Goal: Use online tool/utility: Utilize a website feature to perform a specific function

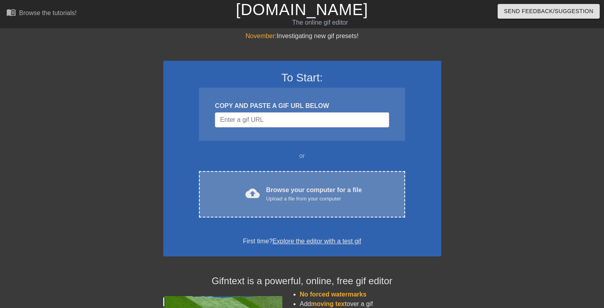
click at [291, 199] on div "Upload a file from your computer" at bounding box center [314, 199] width 96 height 8
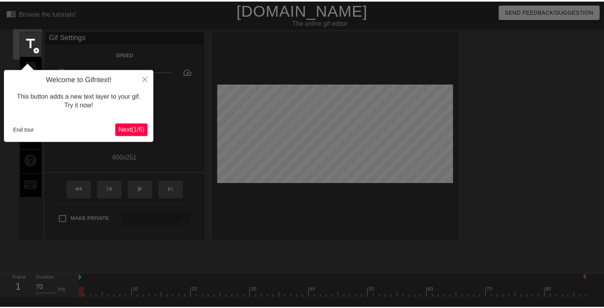
scroll to position [19, 0]
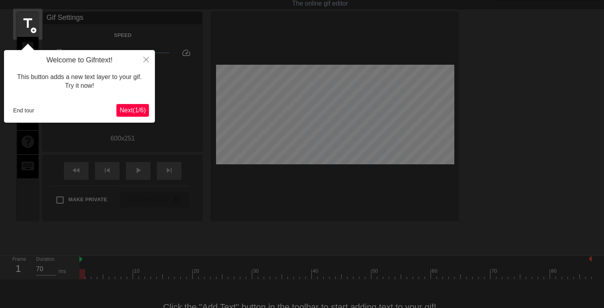
click at [127, 108] on span "Next ( 1 / 6 )" at bounding box center [133, 110] width 26 height 7
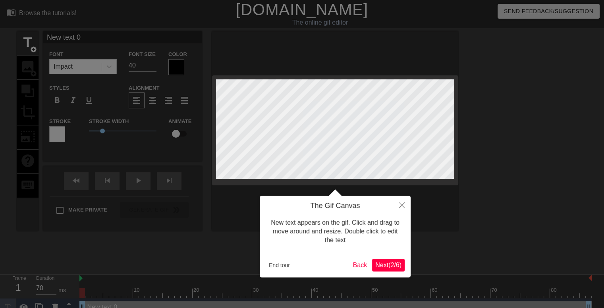
click at [385, 265] on span "Next ( 2 / 6 )" at bounding box center [389, 265] width 26 height 7
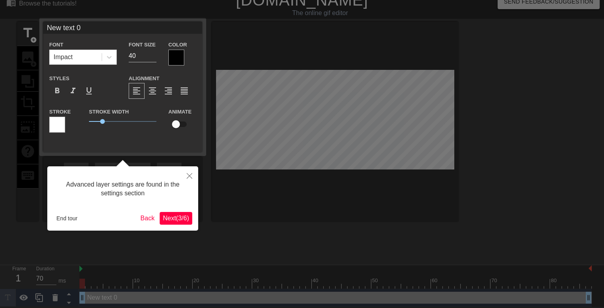
click at [170, 215] on span "Next ( 3 / 6 )" at bounding box center [176, 218] width 26 height 7
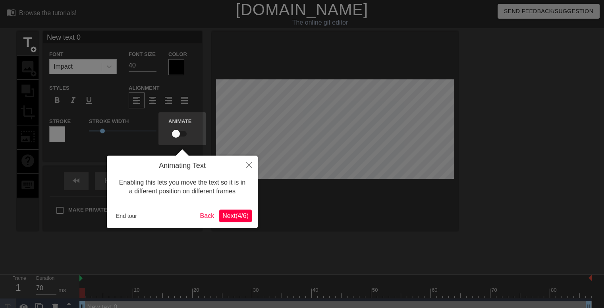
click at [229, 215] on span "Next ( 4 / 6 )" at bounding box center [236, 216] width 26 height 7
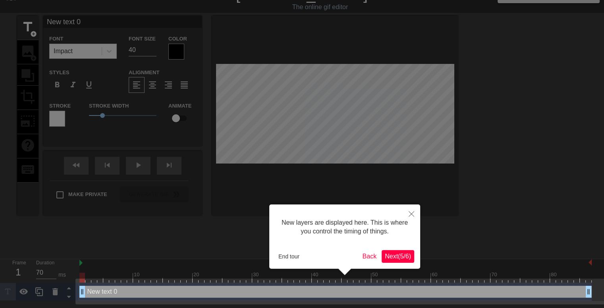
click at [391, 254] on span "Next ( 5 / 6 )" at bounding box center [398, 256] width 26 height 7
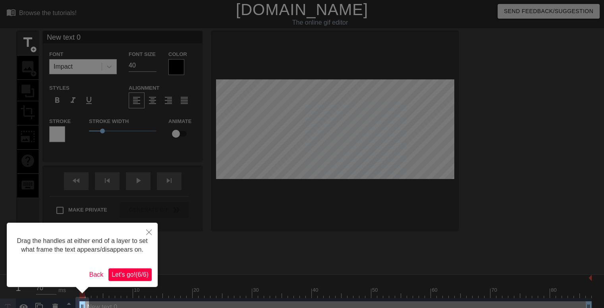
click at [124, 278] on span "Let's go! ( 6 / 6 )" at bounding box center [130, 274] width 37 height 7
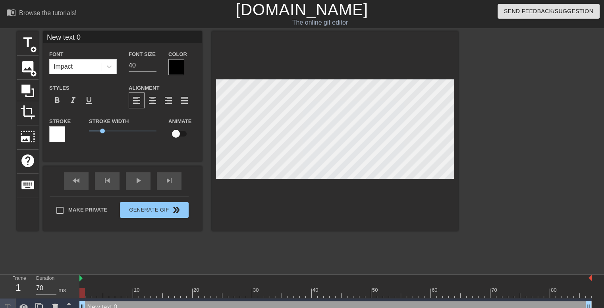
click at [170, 69] on div at bounding box center [176, 67] width 16 height 16
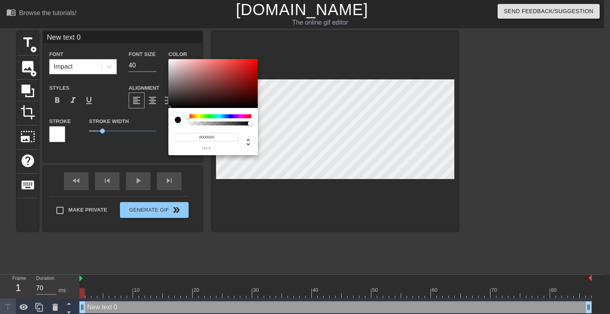
type input "0"
drag, startPoint x: 250, startPoint y: 123, endPoint x: 140, endPoint y: 98, distance: 113.3
click at [140, 98] on div "0 r 0 g 0 b 0 a" at bounding box center [305, 157] width 610 height 314
type input "238"
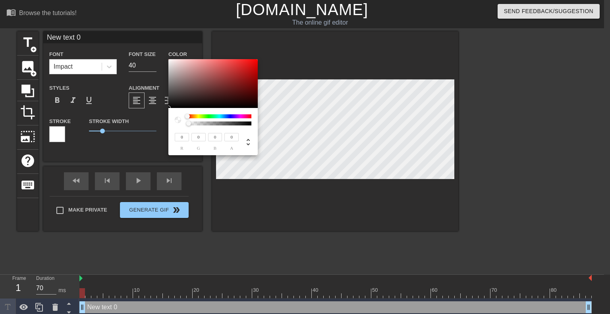
type input "216"
type input "240"
type input "220"
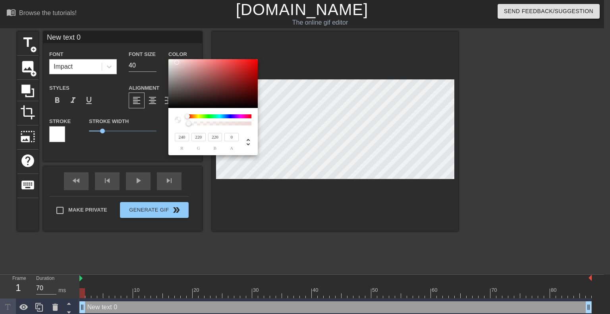
type input "248"
type input "236"
type input "242"
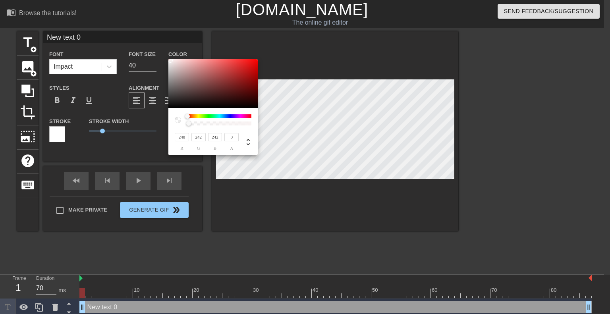
click at [171, 60] on div at bounding box center [170, 60] width 5 height 5
type input "246"
type input "240"
type input "242"
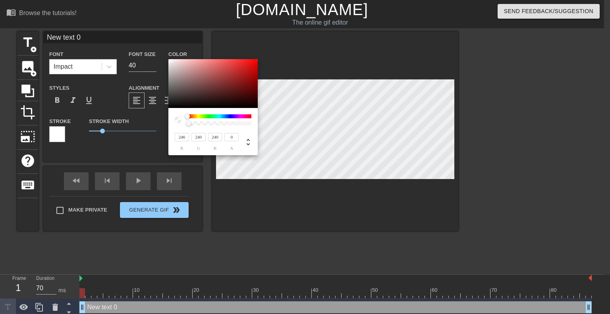
type input "27"
type input "238"
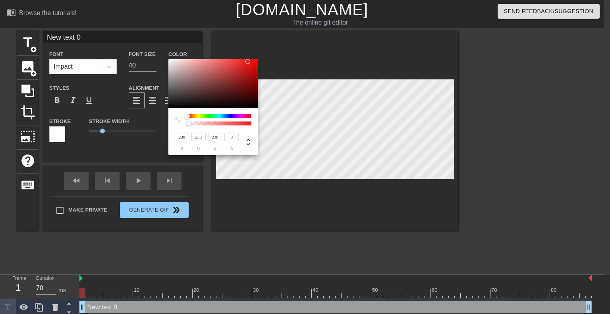
type input "240"
type input "242"
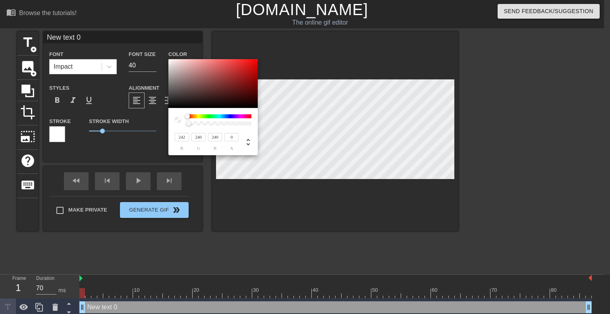
type input "242"
type input "244"
type input "246"
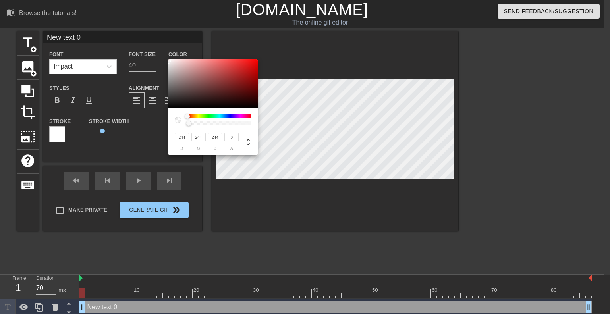
type input "246"
type input "248"
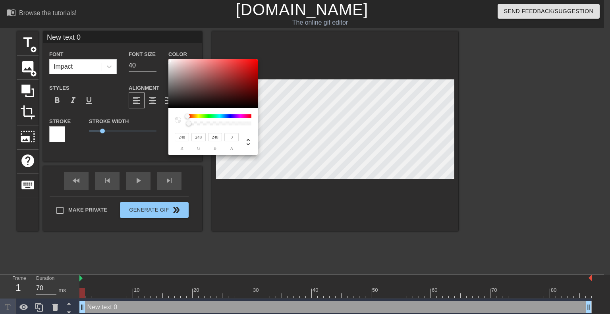
type input "250"
type input "252"
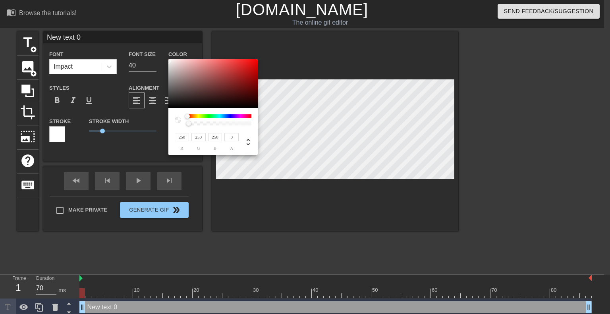
type input "252"
type input "255"
drag, startPoint x: 171, startPoint y: 60, endPoint x: 162, endPoint y: 57, distance: 9.8
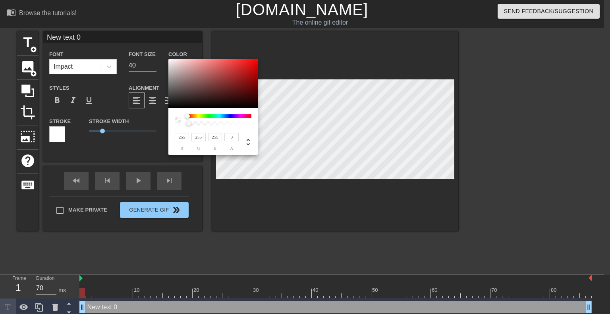
click at [162, 57] on div "255 r 255 g 255 b 0 a" at bounding box center [305, 157] width 610 height 314
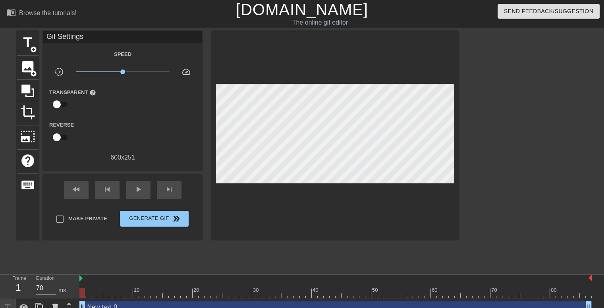
drag, startPoint x: 102, startPoint y: 131, endPoint x: 110, endPoint y: 132, distance: 7.6
click at [37, 53] on div "title add_circle" at bounding box center [27, 43] width 21 height 24
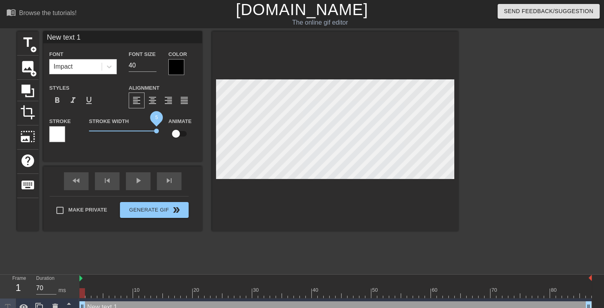
drag, startPoint x: 102, startPoint y: 130, endPoint x: 176, endPoint y: 133, distance: 74.8
click at [176, 133] on div "Stroke Stroke Width 5 Animate" at bounding box center [122, 132] width 159 height 33
type input "Newtext 1"
type textarea "Newtext 1"
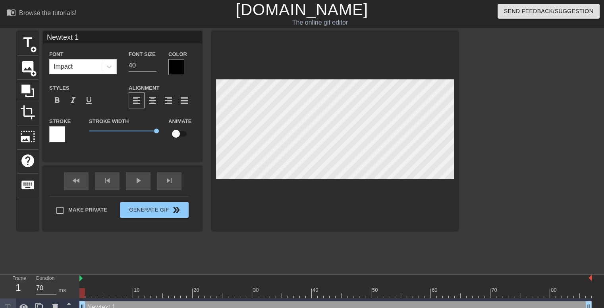
type input "Newext 1"
type textarea "Newext 1"
type input "Newxt 1"
type textarea "Newxt 1"
type input "Newt 1"
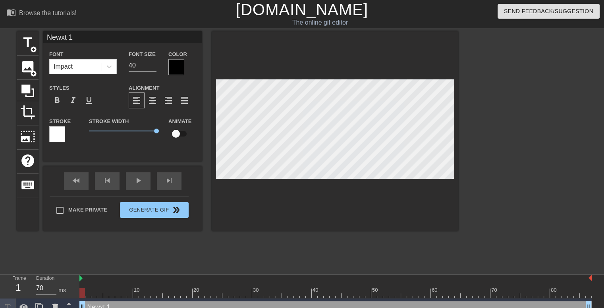
type textarea "Newt 1"
type input "New 1"
type textarea "New 1"
type input "New1"
type textarea "New1"
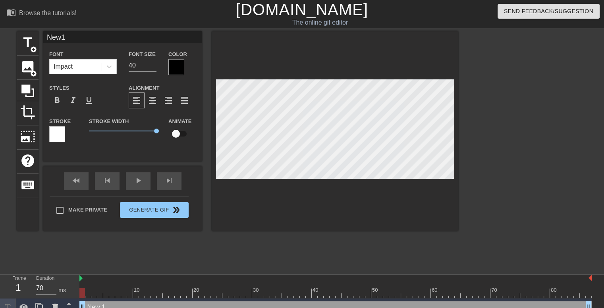
type input "New"
type textarea "New"
type input "Ne"
type textarea "Ne"
type input "N"
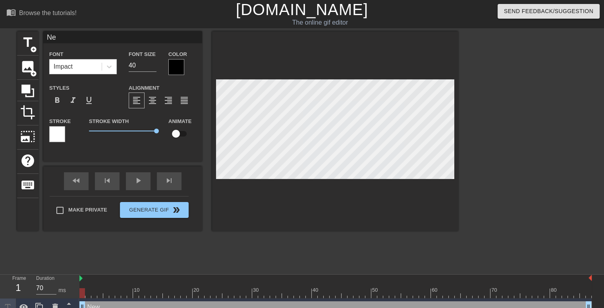
type textarea "N"
type input "New text 0"
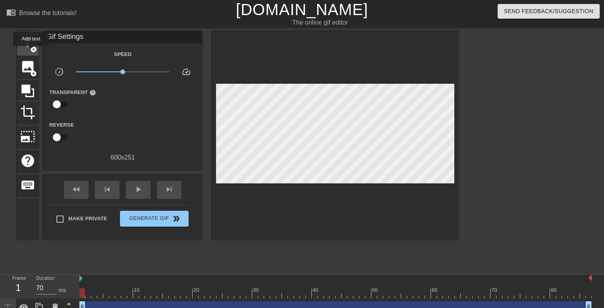
click at [31, 52] on span "add_circle" at bounding box center [33, 49] width 7 height 7
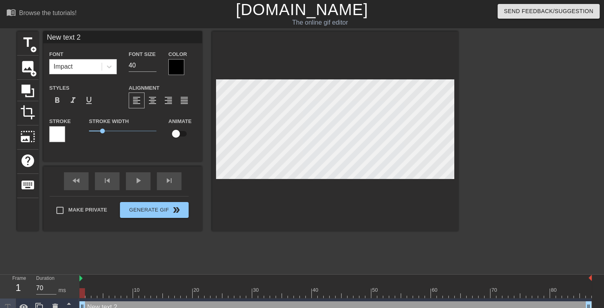
click at [178, 71] on div at bounding box center [176, 67] width 16 height 16
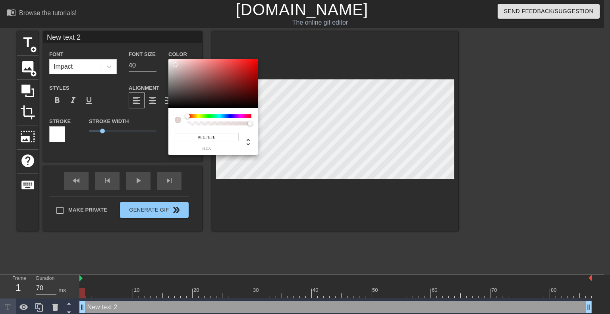
type input "#FFFFFF"
drag, startPoint x: 175, startPoint y: 65, endPoint x: 163, endPoint y: 55, distance: 15.2
click at [163, 55] on div "#FFFFFF hex" at bounding box center [305, 157] width 610 height 314
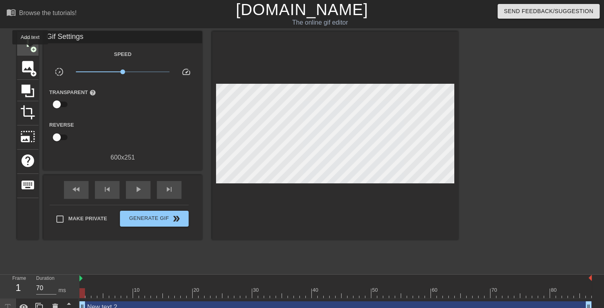
drag, startPoint x: 103, startPoint y: 131, endPoint x: 30, endPoint y: 49, distance: 108.9
click at [30, 49] on span "add_circle" at bounding box center [33, 49] width 7 height 7
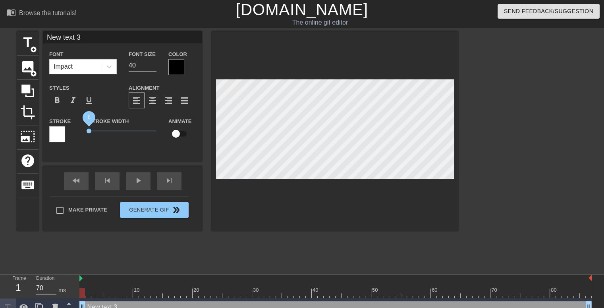
drag, startPoint x: 102, startPoint y: 133, endPoint x: 76, endPoint y: 137, distance: 26.2
click at [76, 137] on div "Stroke Stroke Width 0 Animate" at bounding box center [122, 132] width 159 height 33
click at [171, 63] on div at bounding box center [176, 67] width 16 height 16
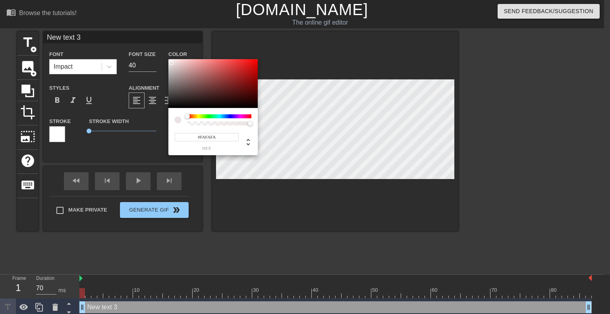
type input "#FFFFFF"
drag, startPoint x: 171, startPoint y: 63, endPoint x: 137, endPoint y: 26, distance: 50.6
click at [137, 26] on div "#FFFFFF hex" at bounding box center [305, 157] width 610 height 314
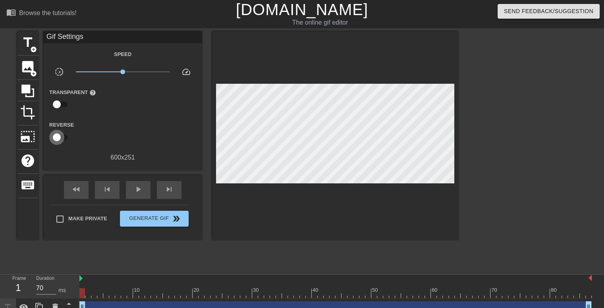
click at [60, 137] on input "checkbox" at bounding box center [56, 137] width 45 height 15
click at [60, 137] on input "checkbox" at bounding box center [64, 137] width 45 height 15
click at [60, 137] on input "checkbox" at bounding box center [56, 137] width 45 height 15
click at [60, 137] on input "checkbox" at bounding box center [64, 137] width 45 height 15
checkbox input "false"
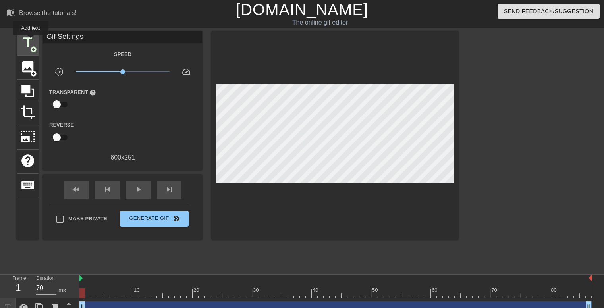
click at [31, 41] on span "title" at bounding box center [27, 42] width 15 height 15
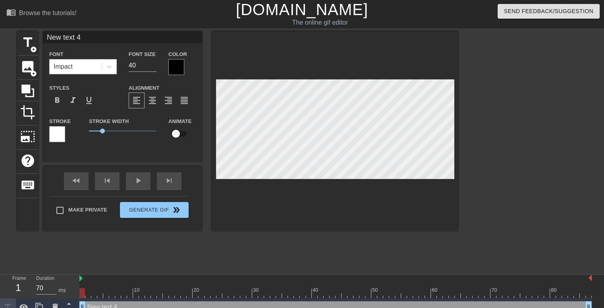
scroll to position [1, 2]
type input "New 4"
type textarea "New 4"
type input "New 4"
type textarea "New 4"
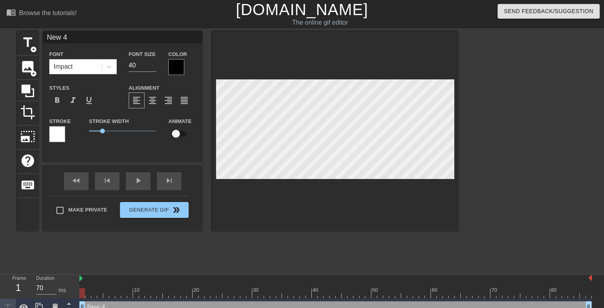
type input "Ne 4"
type textarea "Ne 4"
type input "N 4"
type textarea "N 4"
type input "4"
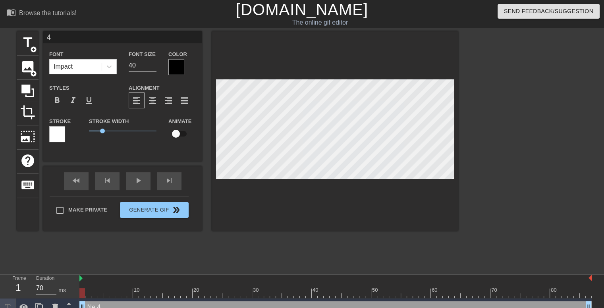
type textarea "4"
type input "4"
type textarea "4"
type input "N"
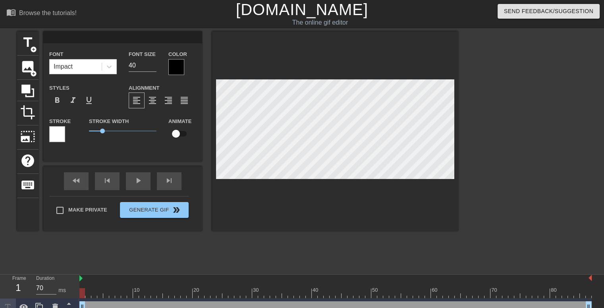
type textarea "N"
type input "NA"
type textarea "NA"
type input "NAT"
type textarea "NAT"
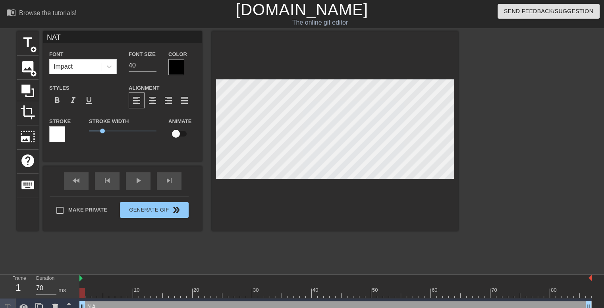
type input "NATA"
type textarea "NATA"
type input "NATA"
type textarea "NATA"
type input "NATA A"
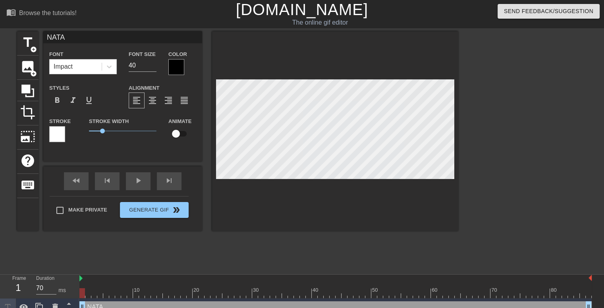
type textarea "NATA A"
type input "NATA Ac"
type textarea "NATA Ac"
type input "NATA Acc"
type textarea "NATA Acc"
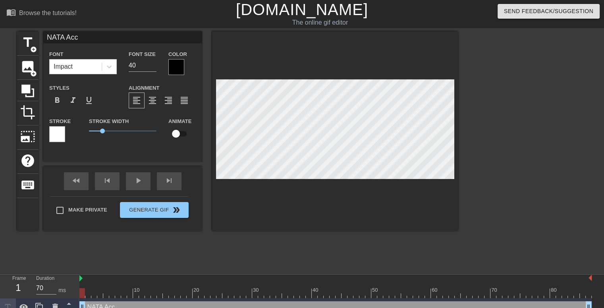
type input "NATA Accr"
type textarea "NATA Accr"
type input "NATA Accre"
type textarea "NATA Accre"
type input "NATA Accred"
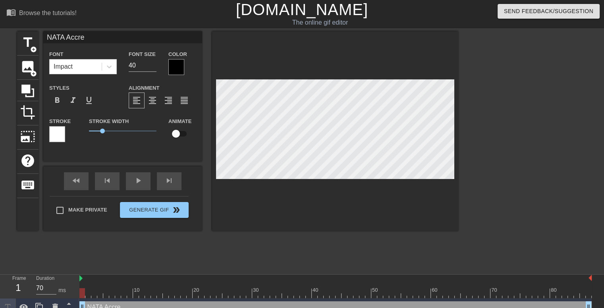
type textarea "NATA Accred"
type input "NATA Accredi"
type textarea "NATA Accredi"
type input "NATA Accredit"
type textarea "NATA Accredit"
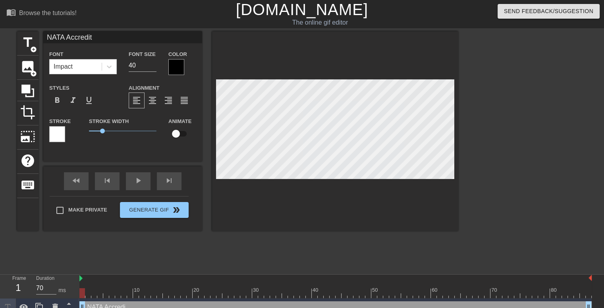
type input "NATA Accredito"
type textarea "NATA Accredito"
type input "NATA Accreditor"
type textarea "NATA Accreditor"
type input "NATA Accreditors"
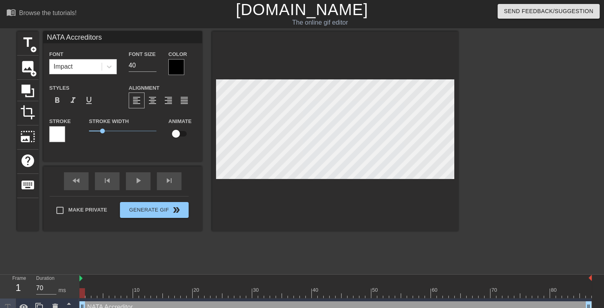
scroll to position [1, 3]
type textarea "NATA Accreditors"
click at [154, 68] on input "39" at bounding box center [143, 65] width 28 height 13
click at [154, 68] on input "38" at bounding box center [143, 65] width 28 height 13
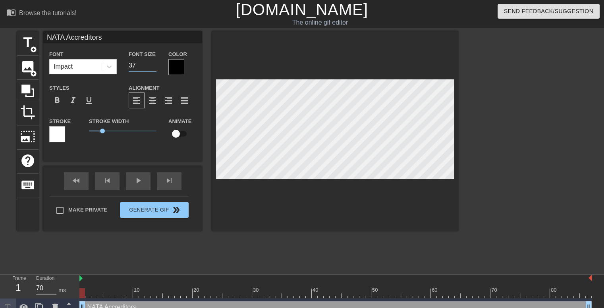
click at [154, 68] on input "37" at bounding box center [143, 65] width 28 height 13
click at [154, 68] on input "36" at bounding box center [143, 65] width 28 height 13
click at [154, 68] on input "35" at bounding box center [143, 65] width 28 height 13
click at [154, 68] on input "34" at bounding box center [143, 65] width 28 height 13
click at [154, 68] on input "33" at bounding box center [143, 65] width 28 height 13
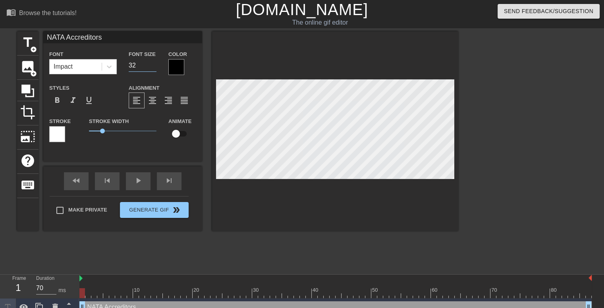
click at [154, 68] on input "32" at bounding box center [143, 65] width 28 height 13
click at [154, 68] on input "31" at bounding box center [143, 65] width 28 height 13
click at [154, 68] on input "30" at bounding box center [143, 65] width 28 height 13
click at [154, 68] on input "29" at bounding box center [143, 65] width 28 height 13
click at [154, 68] on input "28" at bounding box center [143, 65] width 28 height 13
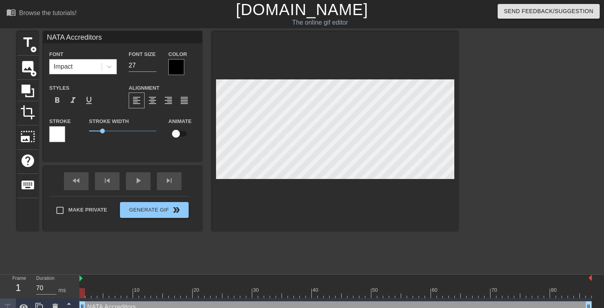
click at [154, 68] on input "27" at bounding box center [143, 65] width 28 height 13
click at [154, 68] on input "26" at bounding box center [143, 65] width 28 height 13
click at [154, 68] on input "25" at bounding box center [143, 65] width 28 height 13
click at [154, 68] on input "24" at bounding box center [143, 65] width 28 height 13
click at [154, 68] on input "23" at bounding box center [143, 65] width 28 height 13
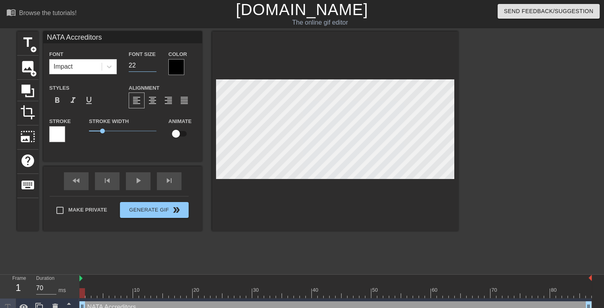
click at [154, 68] on input "22" at bounding box center [143, 65] width 28 height 13
click at [153, 62] on input "23" at bounding box center [143, 65] width 28 height 13
type input "24"
click at [153, 62] on input "24" at bounding box center [143, 65] width 28 height 13
click at [177, 67] on div at bounding box center [176, 67] width 16 height 16
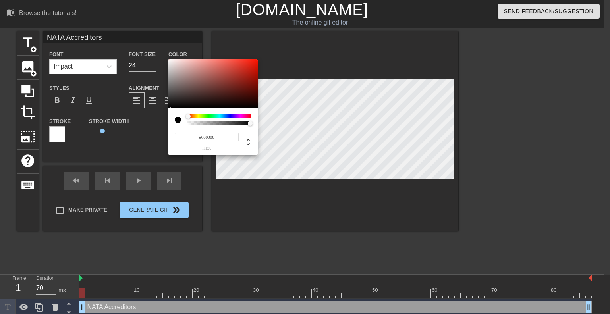
drag, startPoint x: 188, startPoint y: 116, endPoint x: 163, endPoint y: 125, distance: 25.9
click at [163, 125] on div "#000000 hex" at bounding box center [305, 157] width 610 height 314
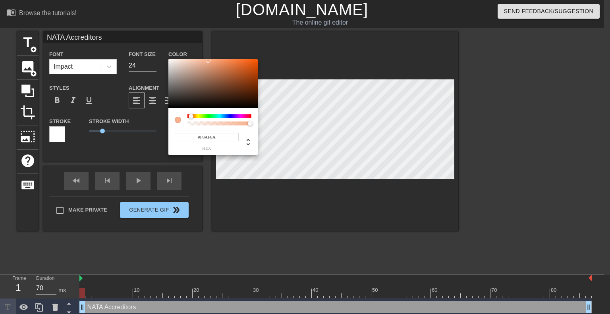
click at [168, 61] on div at bounding box center [212, 83] width 89 height 49
click at [168, 61] on div at bounding box center [168, 60] width 5 height 5
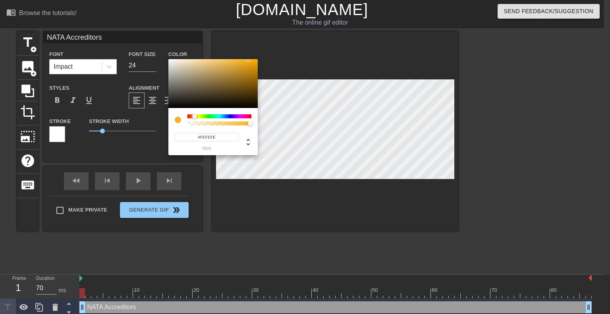
type input "#FFFFFF"
drag, startPoint x: 172, startPoint y: 62, endPoint x: 162, endPoint y: 54, distance: 12.2
click at [162, 54] on div "#FFFFFF hex" at bounding box center [305, 157] width 610 height 314
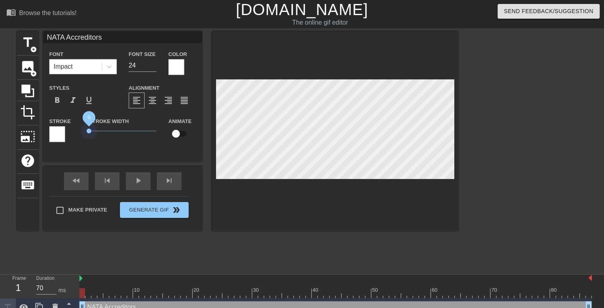
drag, startPoint x: 104, startPoint y: 130, endPoint x: 79, endPoint y: 130, distance: 24.6
click at [79, 130] on div "Stroke Stroke Width 0 Animate" at bounding box center [122, 132] width 159 height 33
click at [108, 143] on div "Stroke Width 0" at bounding box center [122, 132] width 79 height 33
click at [164, 182] on div "skip_next" at bounding box center [169, 181] width 25 height 18
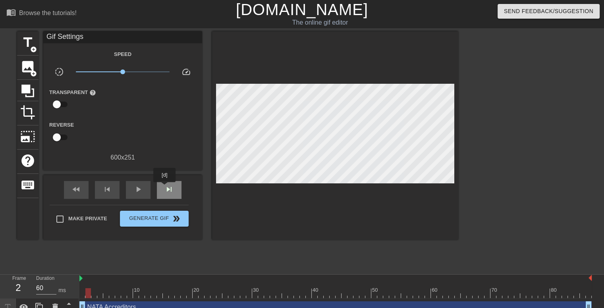
click at [165, 188] on span "skip_next" at bounding box center [170, 190] width 10 height 10
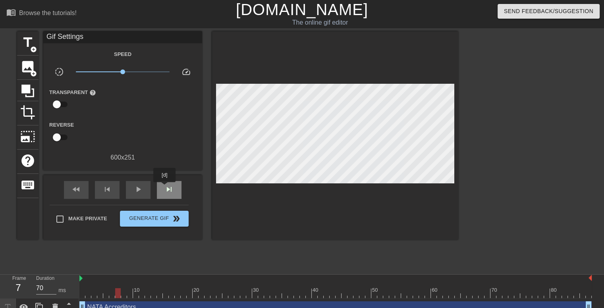
click at [165, 188] on span "skip_next" at bounding box center [170, 190] width 10 height 10
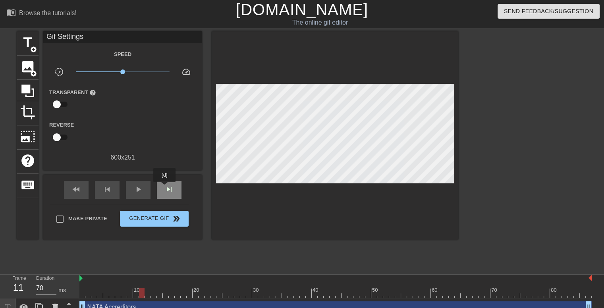
click at [165, 188] on span "skip_next" at bounding box center [170, 190] width 10 height 10
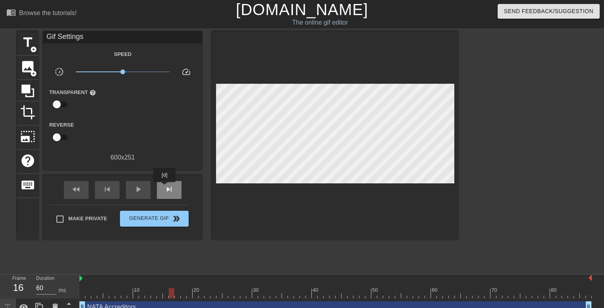
click at [165, 188] on span "skip_next" at bounding box center [170, 190] width 10 height 10
click at [77, 191] on span "fast_rewind" at bounding box center [77, 190] width 10 height 10
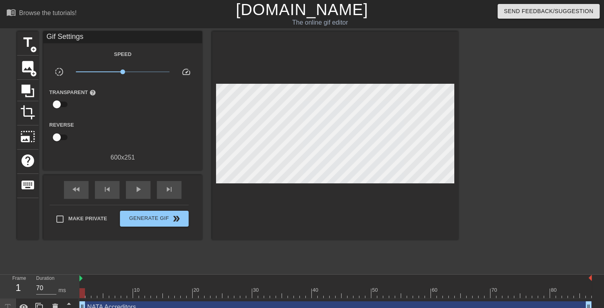
scroll to position [27, 0]
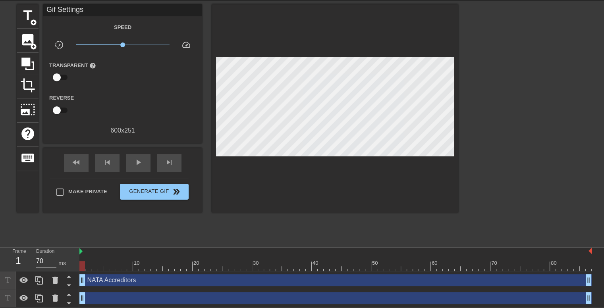
click at [165, 279] on div "NATA Accreditors drag_handle drag_handle" at bounding box center [335, 281] width 513 height 12
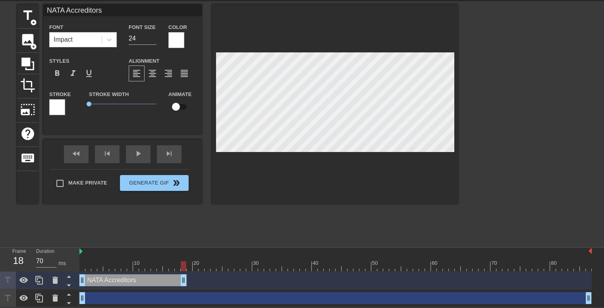
drag, startPoint x: 588, startPoint y: 279, endPoint x: 184, endPoint y: 290, distance: 403.9
click at [184, 290] on div "NATA Accreditors drag_handle drag_handle drag_handle drag_handle" at bounding box center [341, 290] width 525 height 36
click at [169, 221] on div "title add_circle image add_circle crop photo_size_select_large help keyboard NA…" at bounding box center [238, 123] width 442 height 238
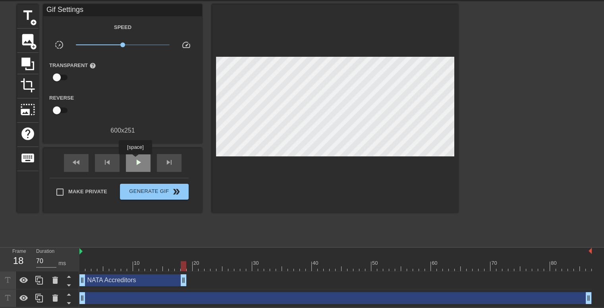
click at [135, 160] on span "play_arrow" at bounding box center [139, 163] width 10 height 10
click at [135, 164] on span "pause" at bounding box center [139, 163] width 10 height 10
click at [75, 161] on span "fast_rewind" at bounding box center [77, 163] width 10 height 10
click at [166, 164] on span "skip_next" at bounding box center [170, 163] width 10 height 10
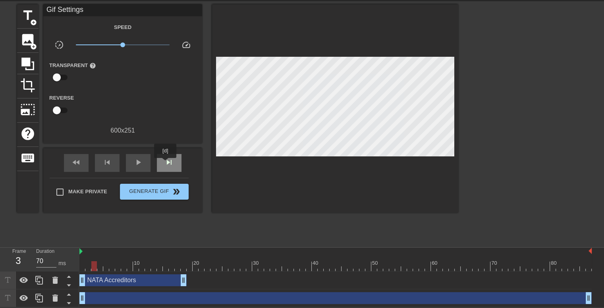
click at [166, 164] on span "skip_next" at bounding box center [170, 163] width 10 height 10
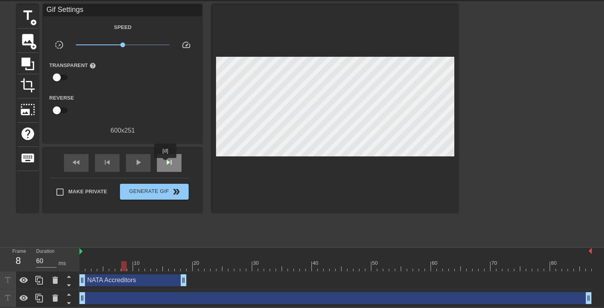
click at [166, 164] on span "skip_next" at bounding box center [170, 163] width 10 height 10
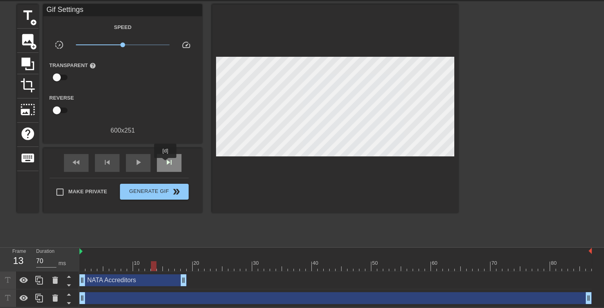
click at [166, 164] on span "skip_next" at bounding box center [170, 163] width 10 height 10
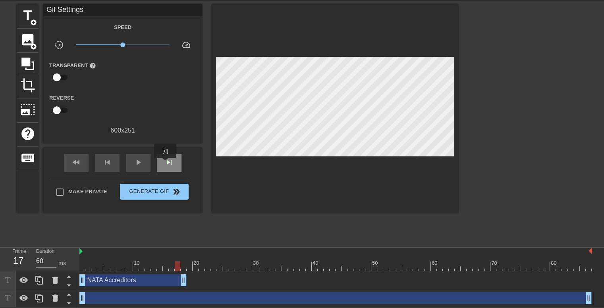
type input "70"
click at [166, 164] on span "skip_next" at bounding box center [170, 163] width 10 height 10
click at [28, 12] on span "title" at bounding box center [27, 15] width 15 height 15
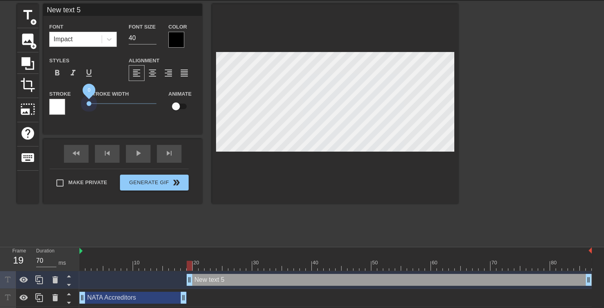
drag, startPoint x: 103, startPoint y: 104, endPoint x: 77, endPoint y: 106, distance: 25.9
click at [77, 106] on div "Stroke Stroke Width 0 Animate" at bounding box center [122, 105] width 159 height 33
drag, startPoint x: 138, startPoint y: 38, endPoint x: 127, endPoint y: 38, distance: 11.1
click at [127, 38] on div "Font Size 40" at bounding box center [143, 35] width 40 height 26
type input "24"
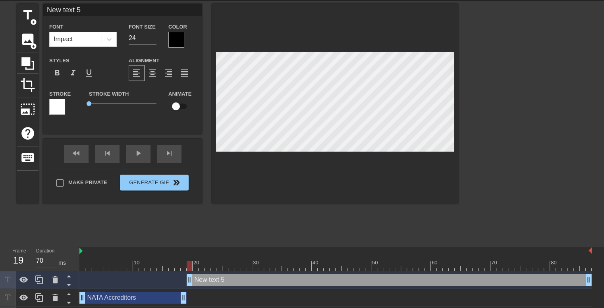
click at [180, 36] on div at bounding box center [176, 40] width 16 height 16
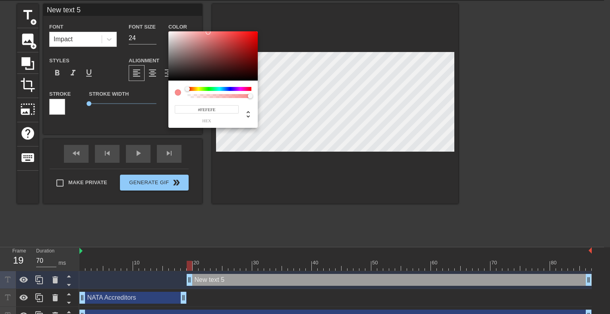
type input "#FFFFFF"
drag, startPoint x: 176, startPoint y: 34, endPoint x: 167, endPoint y: 28, distance: 10.6
click at [167, 28] on div "#FFFFFF hex" at bounding box center [305, 157] width 610 height 314
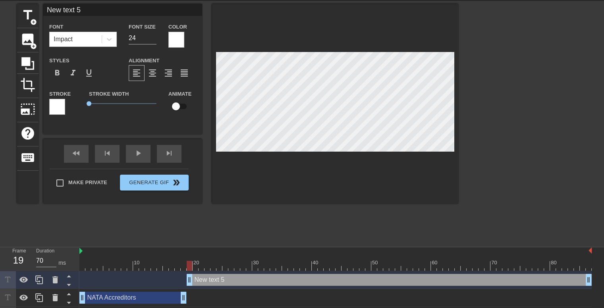
scroll to position [1, 1]
type input "Nw text 5"
type textarea "Nw text 5"
type input "N text 5"
type textarea "N text 5"
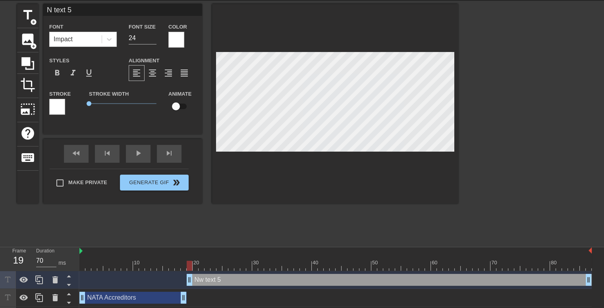
type input "Ntext 5"
type textarea "Ntext 5"
type input "Next 5"
type textarea "Next 5"
type input "Nxt 5"
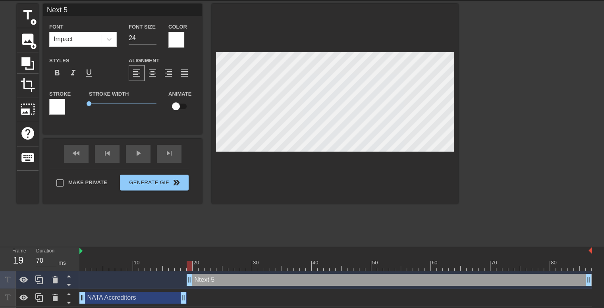
type textarea "Nxt 5"
type input "Nt 5"
type textarea "Nt 5"
type input "N 5"
type textarea "N 5"
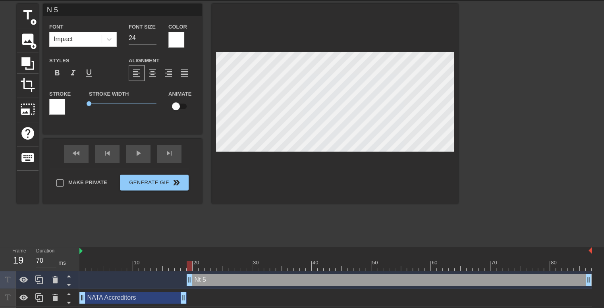
type input "N5"
type textarea "N5"
type input "N"
type textarea "N"
type input "M"
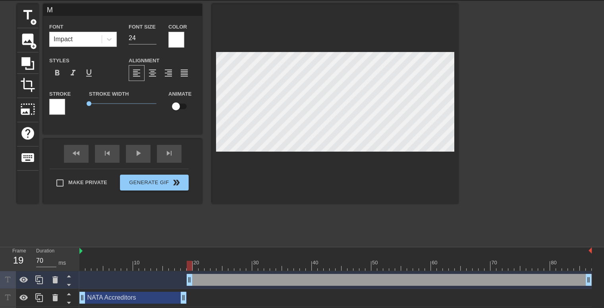
type textarea "M"
type input "MI"
type textarea "MI"
type input "MIT"
type textarea "MIT"
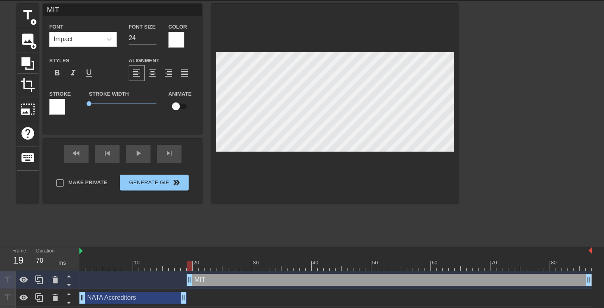
type input "MITs"
type textarea "MITs"
type input "MITs"
type textarea "MITs"
type input "MITs w"
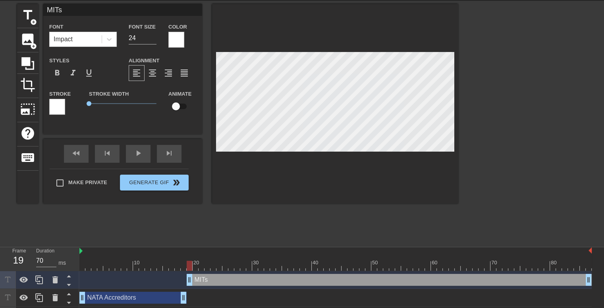
type textarea "MITs w"
type input "MITs wi"
type textarea "MITs wi"
type input "MITs wit"
type textarea "MITs wit"
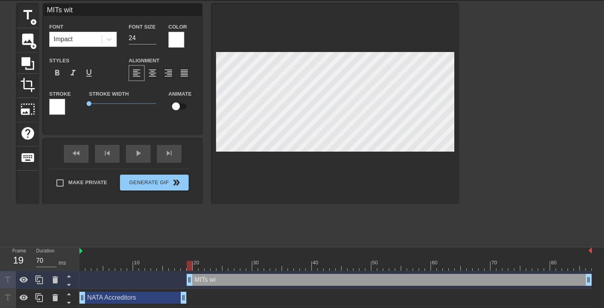
type input "MITs with"
type textarea "MITs with"
type input "MITs with"
type textarea "MITs with"
type input "MITs with n"
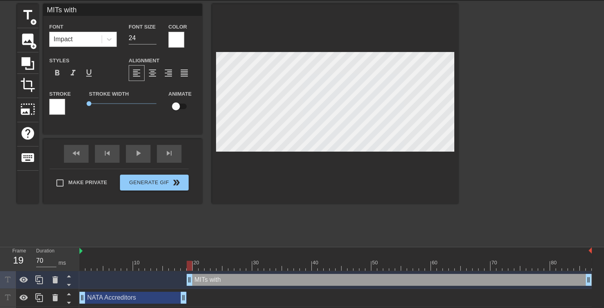
type textarea "MITs with n"
type input "MITs with no"
type textarea "MITs with no"
type input "MITs with no"
type textarea "MITs with no"
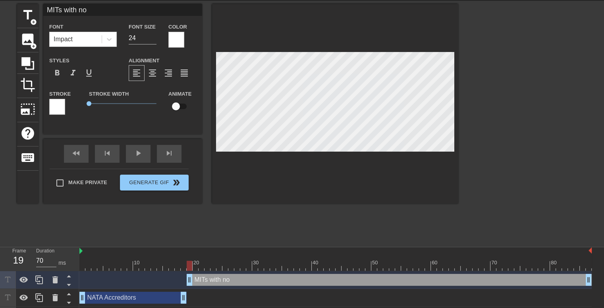
type input "MITs with no C"
type textarea "MITs with no C"
type input "MITs with no CP"
type textarea "MITs with no CP"
type input "MITs with no CPD"
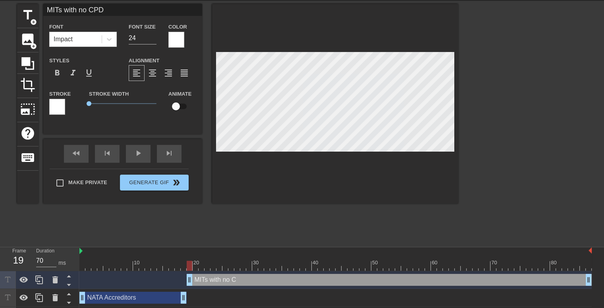
type textarea "MITs with no CPD"
click at [29, 20] on span "title" at bounding box center [27, 15] width 15 height 15
type input "New text 6"
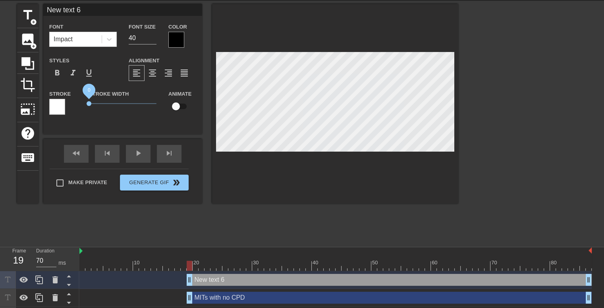
drag, startPoint x: 103, startPoint y: 103, endPoint x: 84, endPoint y: 102, distance: 19.1
click at [84, 102] on div "Stroke Width 0" at bounding box center [122, 105] width 79 height 33
drag, startPoint x: 134, startPoint y: 38, endPoint x: 128, endPoint y: 38, distance: 6.0
click at [129, 38] on input "40" at bounding box center [143, 38] width 28 height 13
type input "24"
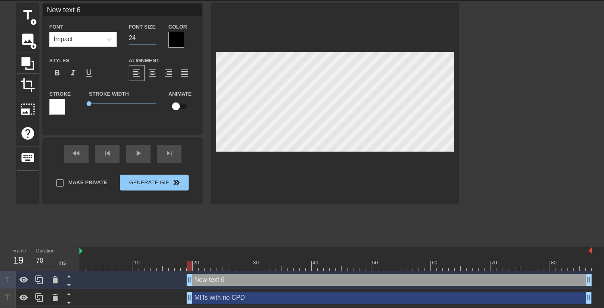
click at [172, 35] on div at bounding box center [176, 40] width 16 height 16
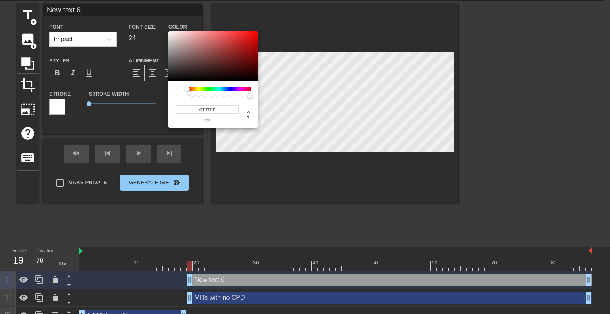
drag, startPoint x: 172, startPoint y: 35, endPoint x: 167, endPoint y: 32, distance: 5.7
click at [167, 32] on div "#FFFFFF hex" at bounding box center [305, 157] width 610 height 314
type input "#FAFAFA"
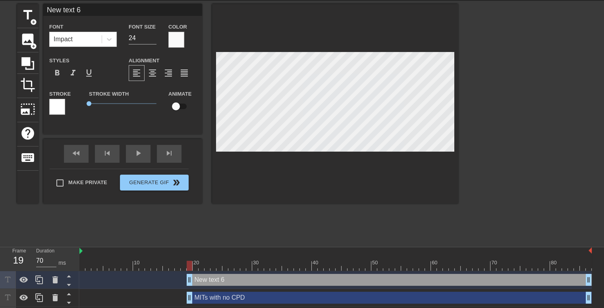
type input "text 6"
type textarea "text 6"
type input "text 6"
type textarea "text 6"
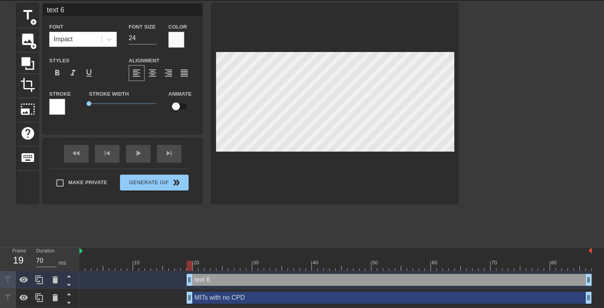
type input "ext 6"
type textarea "ext 6"
type input "xt 6"
type textarea "xt 6"
type input "t 6"
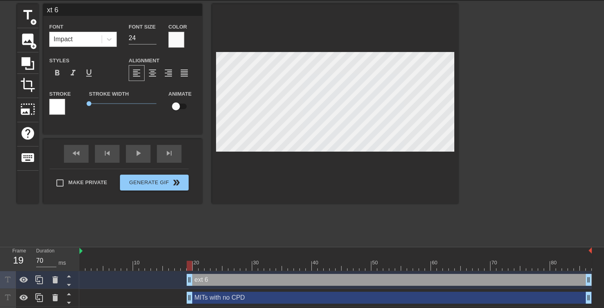
type textarea "t 6"
type input "6"
type textarea "6"
type input "6"
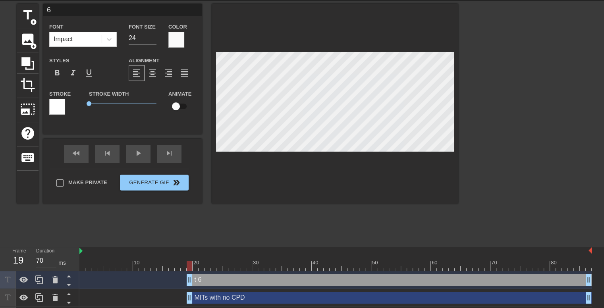
type textarea "6"
type input "N"
type textarea "N"
type input "NA"
type textarea "NA"
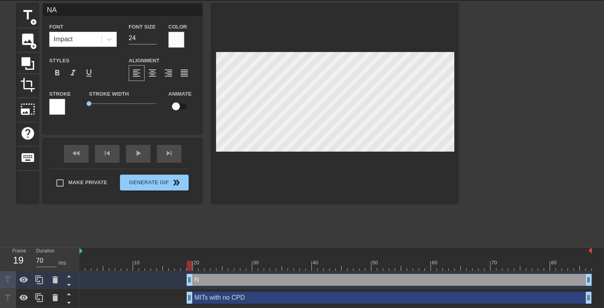
type input "NAT"
type textarea "NAT"
type input "NATA"
type textarea "NATA"
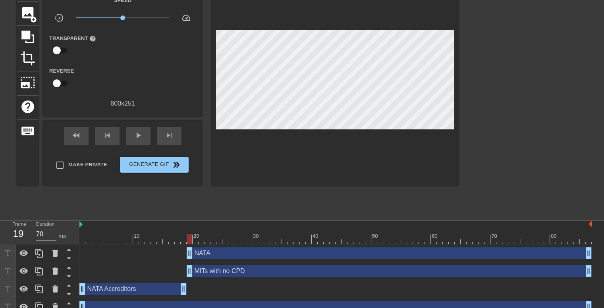
scroll to position [64, 0]
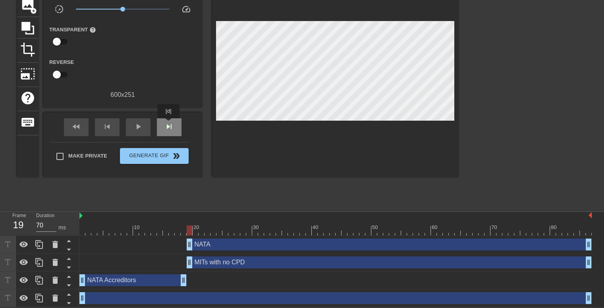
click at [169, 124] on span "skip_next" at bounding box center [170, 127] width 10 height 10
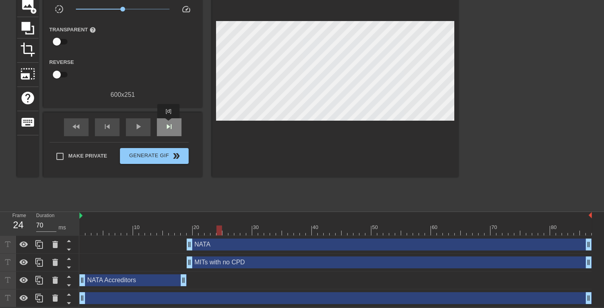
click at [169, 124] on span "skip_next" at bounding box center [170, 127] width 10 height 10
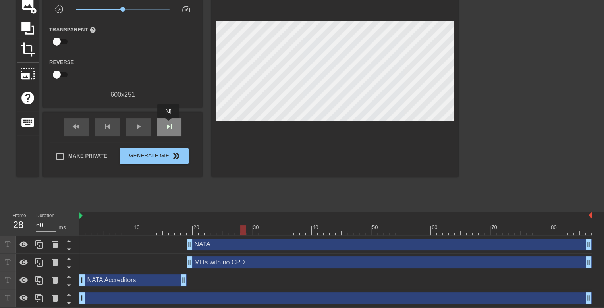
click at [169, 124] on span "skip_next" at bounding box center [170, 127] width 10 height 10
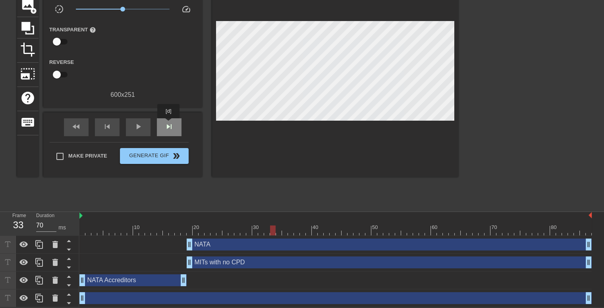
click at [169, 124] on span "skip_next" at bounding box center [170, 127] width 10 height 10
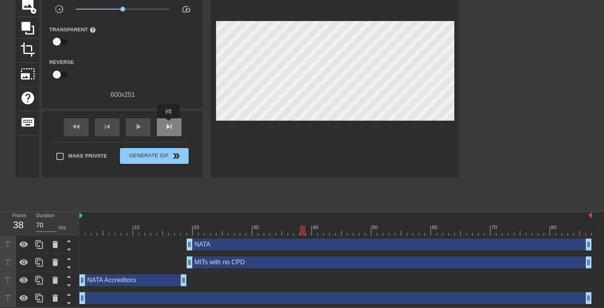
click at [169, 124] on span "skip_next" at bounding box center [170, 127] width 10 height 10
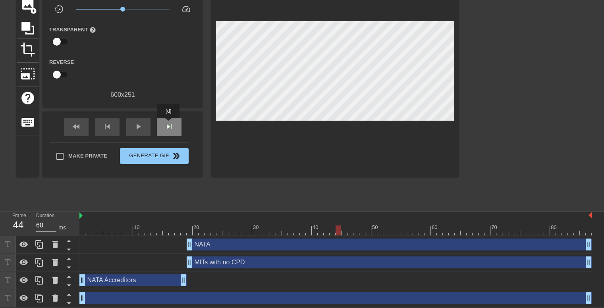
click at [169, 124] on span "skip_next" at bounding box center [170, 127] width 10 height 10
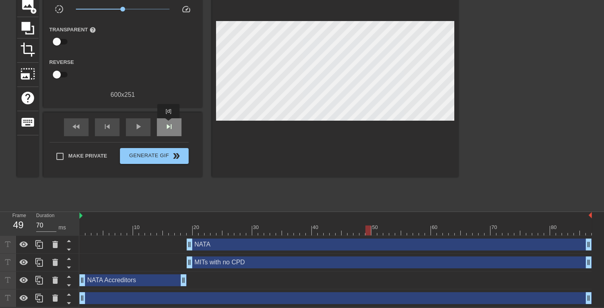
click at [169, 124] on span "skip_next" at bounding box center [170, 127] width 10 height 10
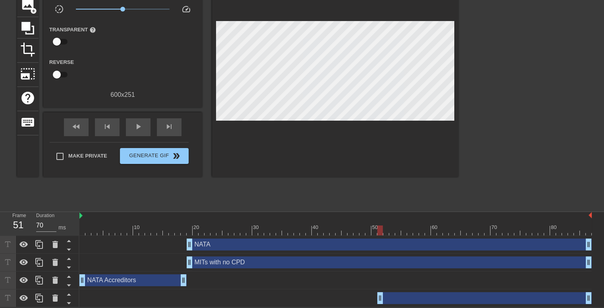
drag, startPoint x: 83, startPoint y: 299, endPoint x: 382, endPoint y: 303, distance: 299.7
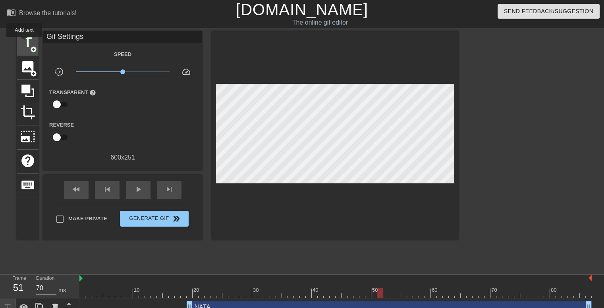
click at [24, 43] on span "title" at bounding box center [27, 42] width 15 height 15
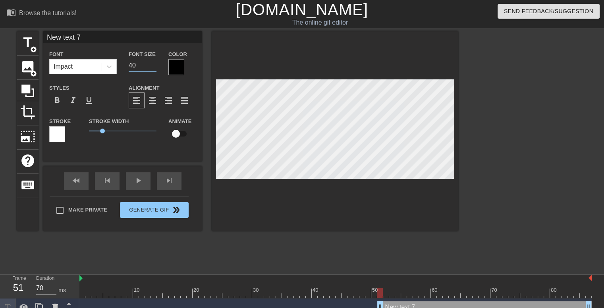
drag, startPoint x: 138, startPoint y: 64, endPoint x: 126, endPoint y: 66, distance: 12.9
click at [126, 66] on div "Font Size 40" at bounding box center [143, 62] width 40 height 26
click at [176, 68] on div at bounding box center [176, 67] width 16 height 16
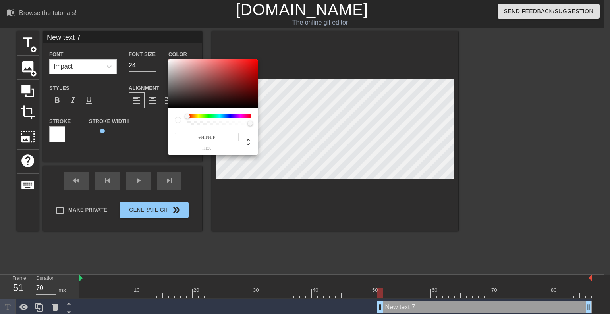
drag, startPoint x: 179, startPoint y: 68, endPoint x: 163, endPoint y: 58, distance: 18.4
click at [163, 58] on div "#FFFFFF hex" at bounding box center [305, 157] width 610 height 314
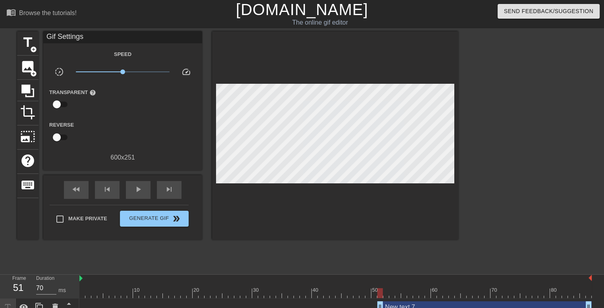
drag, startPoint x: 102, startPoint y: 130, endPoint x: 71, endPoint y: 133, distance: 31.5
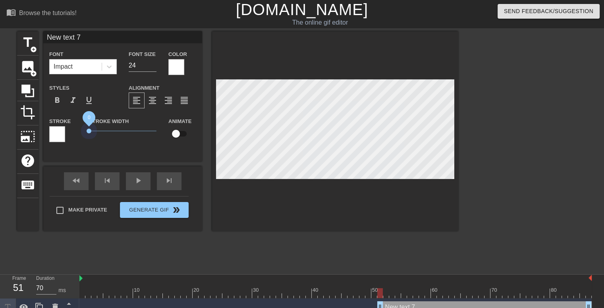
drag, startPoint x: 102, startPoint y: 131, endPoint x: 78, endPoint y: 130, distance: 24.2
click at [78, 130] on div "Stroke Stroke Width 0 Animate" at bounding box center [122, 132] width 159 height 33
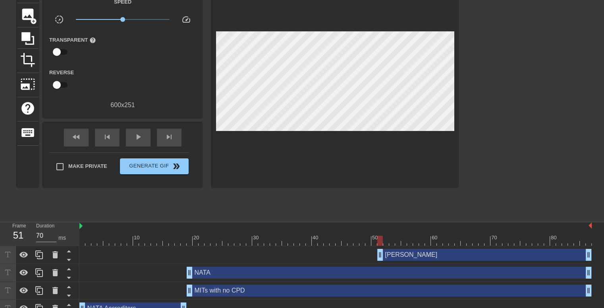
scroll to position [81, 0]
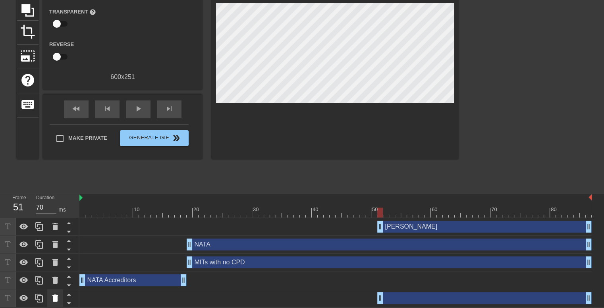
click at [51, 296] on icon at bounding box center [55, 299] width 10 height 10
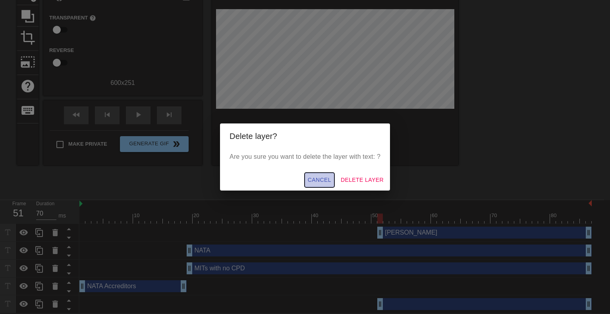
click at [318, 183] on span "Cancel" at bounding box center [319, 180] width 23 height 10
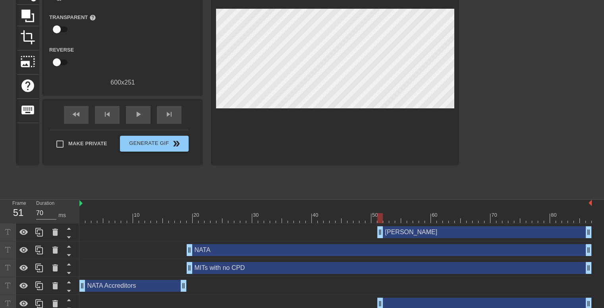
click at [401, 302] on div "drag_handle drag_handle" at bounding box center [485, 304] width 215 height 12
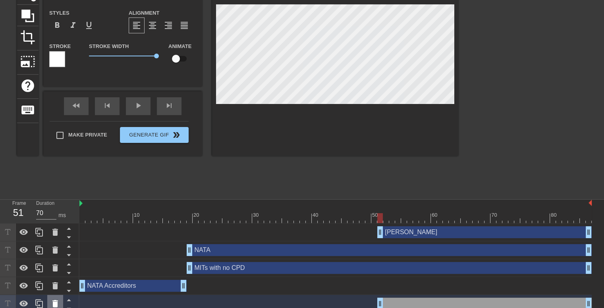
click at [54, 304] on icon at bounding box center [55, 303] width 6 height 7
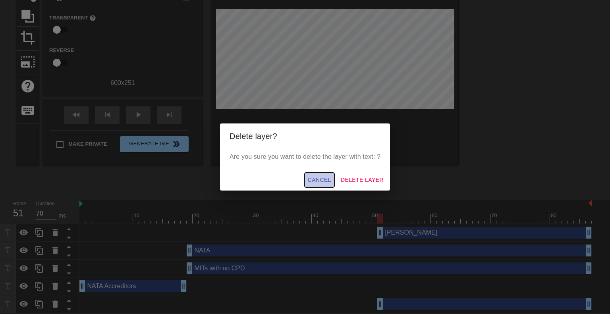
click at [313, 181] on span "Cancel" at bounding box center [319, 180] width 23 height 10
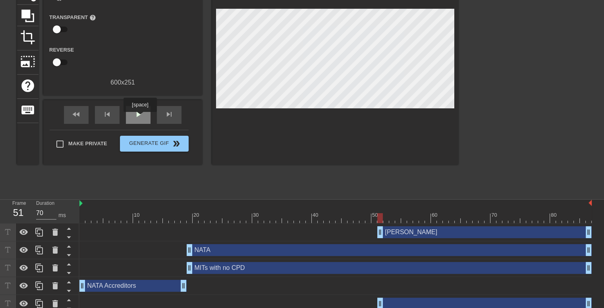
click at [140, 118] on span "play_arrow" at bounding box center [139, 115] width 10 height 10
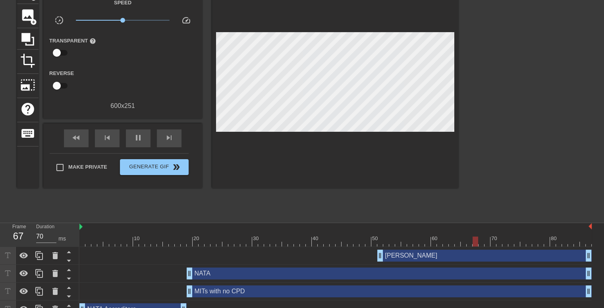
scroll to position [0, 0]
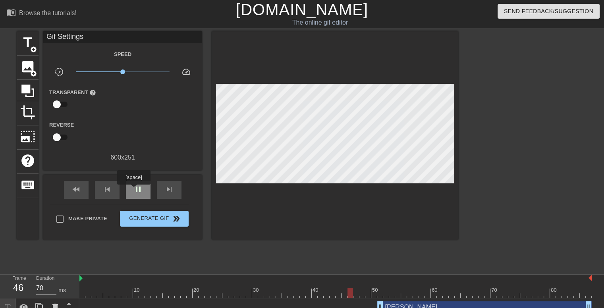
click at [134, 190] on span "pause" at bounding box center [139, 190] width 10 height 10
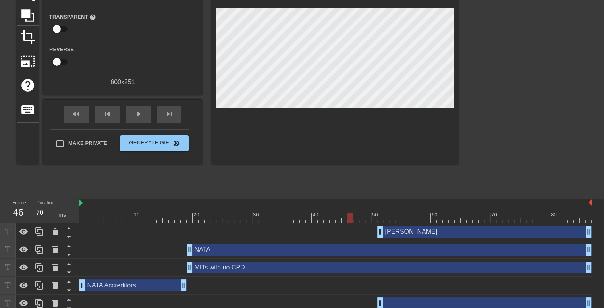
scroll to position [76, 0]
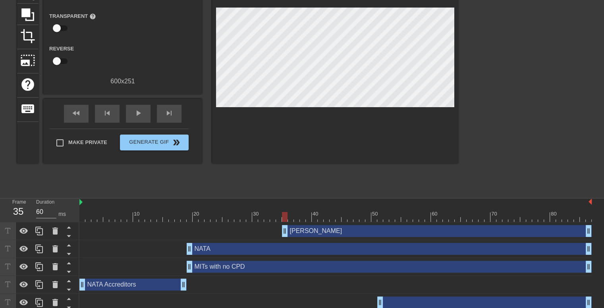
drag, startPoint x: 379, startPoint y: 233, endPoint x: 281, endPoint y: 232, distance: 97.8
click at [281, 232] on div "[PERSON_NAME] drag_handle drag_handle" at bounding box center [335, 231] width 513 height 12
click at [169, 114] on span "skip_next" at bounding box center [170, 113] width 10 height 10
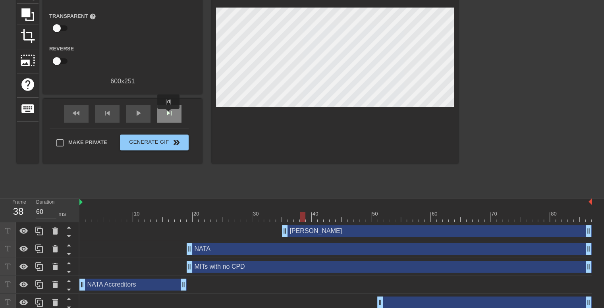
click at [169, 114] on span "skip_next" at bounding box center [170, 113] width 10 height 10
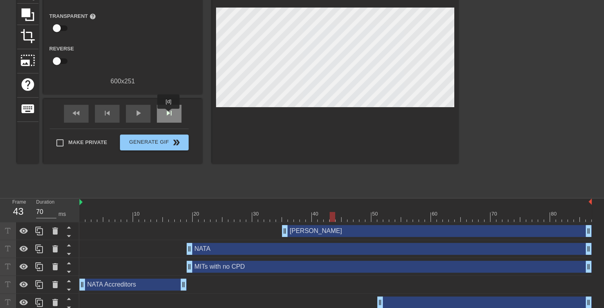
click at [169, 114] on span "skip_next" at bounding box center [170, 113] width 10 height 10
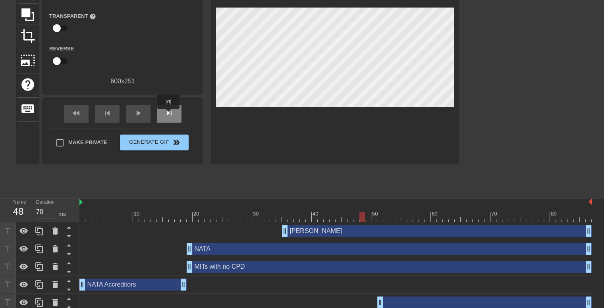
click at [169, 114] on span "skip_next" at bounding box center [170, 113] width 10 height 10
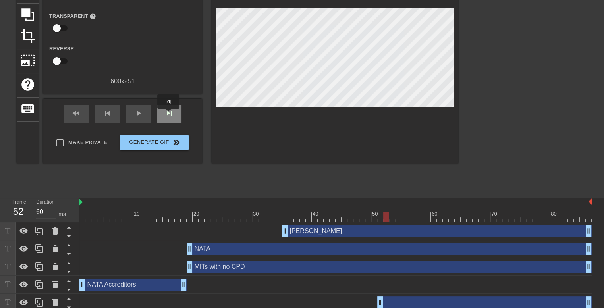
click at [169, 114] on span "skip_next" at bounding box center [170, 113] width 10 height 10
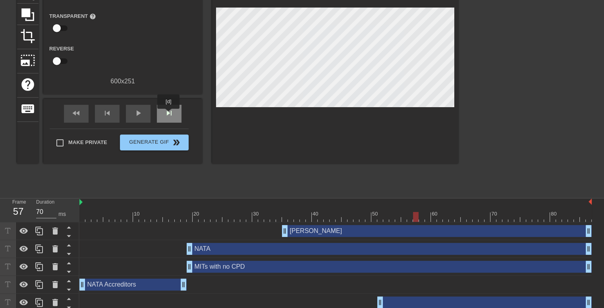
click at [169, 114] on span "skip_next" at bounding box center [170, 113] width 10 height 10
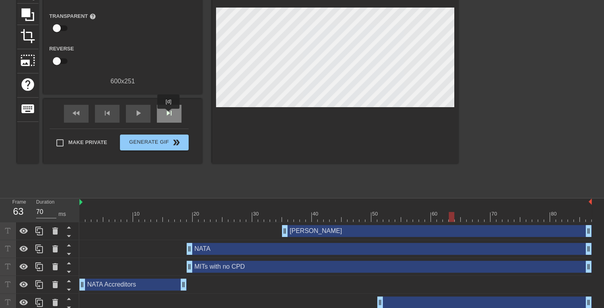
click at [169, 114] on span "skip_next" at bounding box center [170, 113] width 10 height 10
click at [81, 118] on div "fast_rewind" at bounding box center [76, 114] width 25 height 18
click at [147, 109] on div "play_arrow" at bounding box center [138, 114] width 25 height 18
click at [138, 112] on span "pause" at bounding box center [139, 113] width 10 height 10
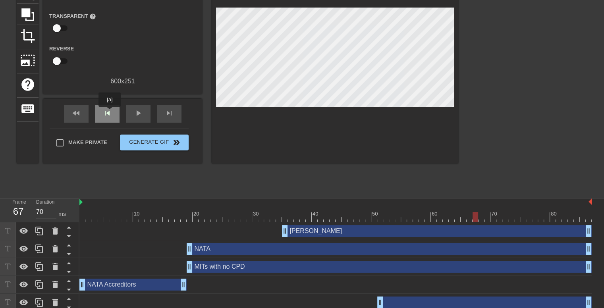
click at [110, 112] on span "skip_previous" at bounding box center [108, 113] width 10 height 10
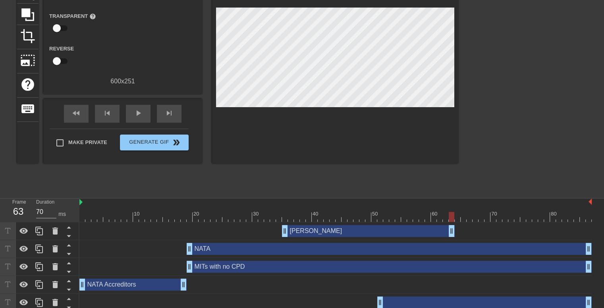
drag, startPoint x: 588, startPoint y: 233, endPoint x: 451, endPoint y: 238, distance: 136.8
click at [451, 238] on div "[PERSON_NAME] drag_handle drag_handle" at bounding box center [335, 232] width 513 height 18
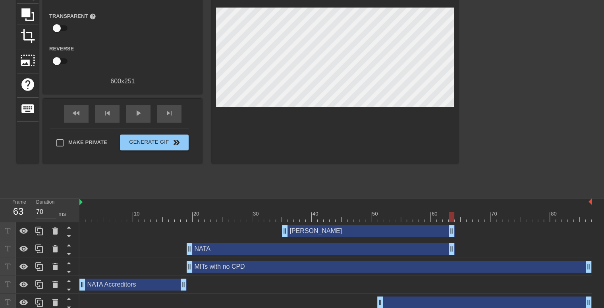
drag, startPoint x: 589, startPoint y: 251, endPoint x: 450, endPoint y: 257, distance: 139.6
click at [450, 257] on div "NATA drag_handle drag_handle" at bounding box center [335, 249] width 513 height 18
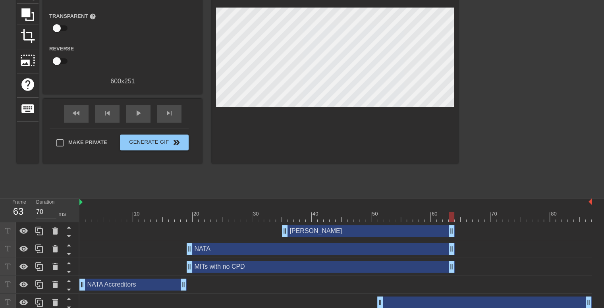
drag, startPoint x: 590, startPoint y: 269, endPoint x: 455, endPoint y: 281, distance: 134.8
click at [455, 281] on div "[PERSON_NAME] drag_handle drag_handle NATA drag_handle drag_handle MITs with no…" at bounding box center [341, 267] width 525 height 89
click at [128, 110] on div "play_arrow" at bounding box center [138, 114] width 25 height 18
drag, startPoint x: 285, startPoint y: 233, endPoint x: 297, endPoint y: 233, distance: 12.7
drag, startPoint x: 297, startPoint y: 231, endPoint x: 281, endPoint y: 232, distance: 15.5
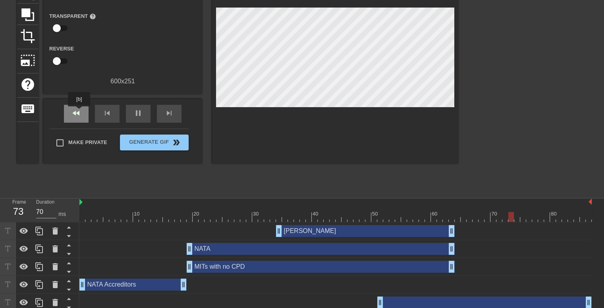
click at [79, 112] on span "fast_rewind" at bounding box center [77, 113] width 10 height 10
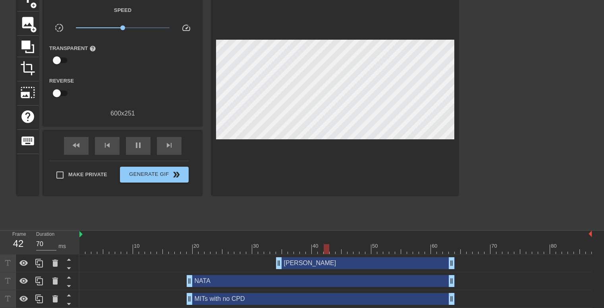
scroll to position [72, 0]
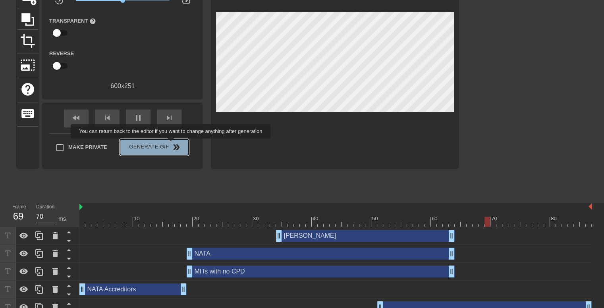
click at [172, 144] on span "double_arrow" at bounding box center [177, 148] width 10 height 10
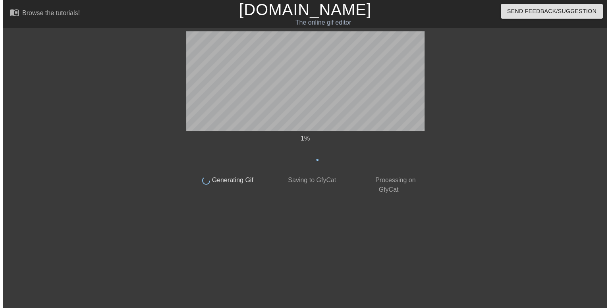
scroll to position [0, 0]
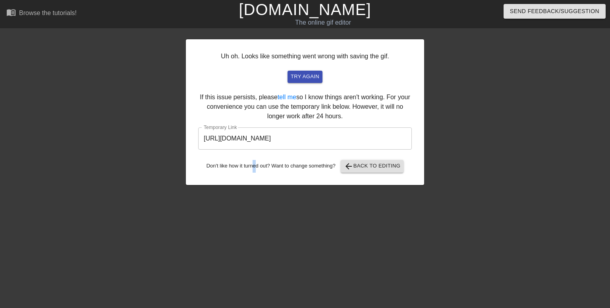
drag, startPoint x: 285, startPoint y: 174, endPoint x: 255, endPoint y: 231, distance: 64.0
click at [255, 231] on div "Uh oh. Looks like something went wrong with saving the gif. try again If this i…" at bounding box center [305, 150] width 238 height 238
click at [270, 228] on div "Uh oh. Looks like something went wrong with saving the gif. try again If this i…" at bounding box center [305, 150] width 238 height 238
click at [299, 73] on span "try again" at bounding box center [305, 76] width 29 height 9
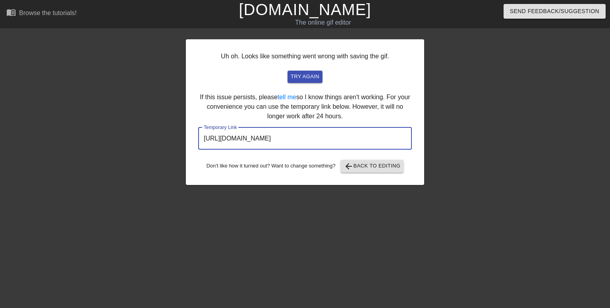
drag, startPoint x: 205, startPoint y: 136, endPoint x: 365, endPoint y: 140, distance: 159.8
click at [365, 140] on input "[URL][DOMAIN_NAME]" at bounding box center [305, 139] width 214 height 22
